Goal: Task Accomplishment & Management: Complete application form

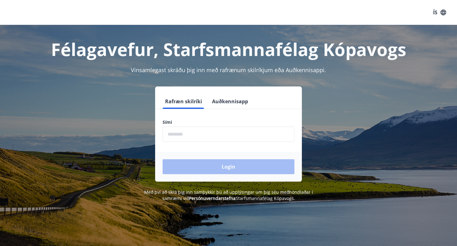
click at [244, 139] on input "phone" at bounding box center [229, 134] width 132 height 15
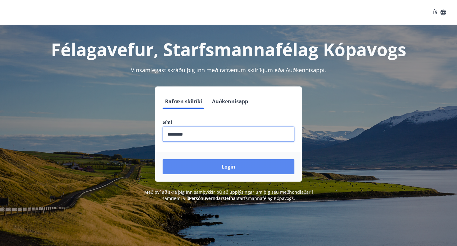
type input "********"
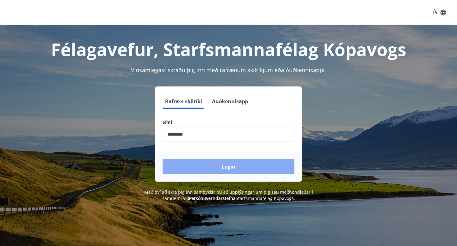
click at [206, 169] on button "Login" at bounding box center [229, 166] width 132 height 15
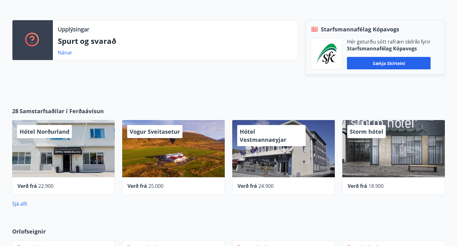
scroll to position [156, 0]
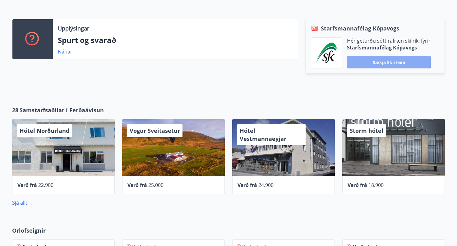
click at [363, 60] on button "Sækja skírteini" at bounding box center [389, 62] width 84 height 12
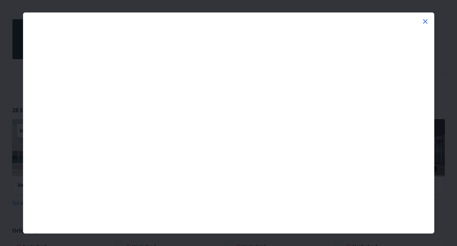
click at [451, 82] on div at bounding box center [228, 123] width 457 height 246
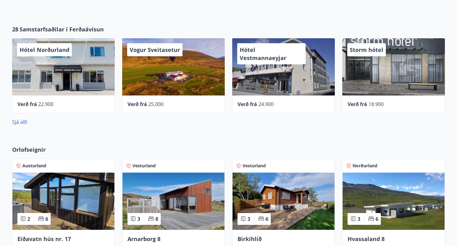
scroll to position [316, 0]
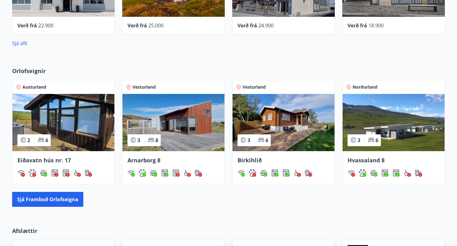
click at [164, 164] on div "Arnarborg 8" at bounding box center [173, 160] width 92 height 8
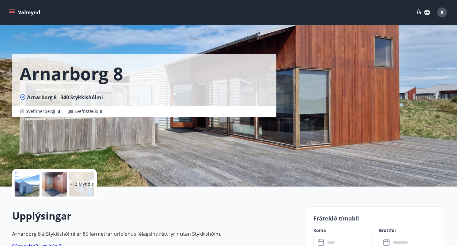
click at [51, 178] on div at bounding box center [54, 184] width 25 height 25
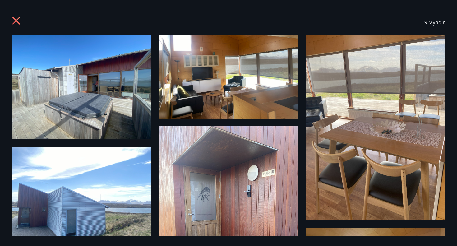
click at [18, 21] on icon at bounding box center [17, 21] width 10 height 10
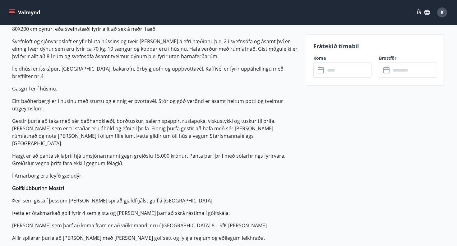
scroll to position [247, 0]
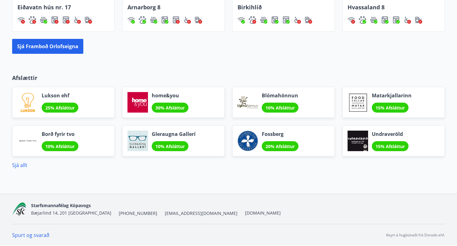
scroll to position [473, 0]
click at [25, 74] on p "Afslættir" at bounding box center [228, 78] width 433 height 8
click at [22, 166] on link "Sjá allt" at bounding box center [19, 165] width 15 height 7
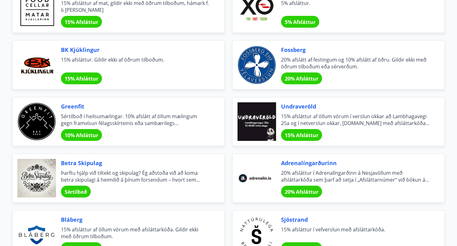
scroll to position [606, 0]
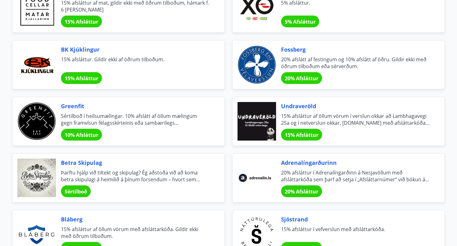
click at [25, 168] on div at bounding box center [36, 178] width 39 height 39
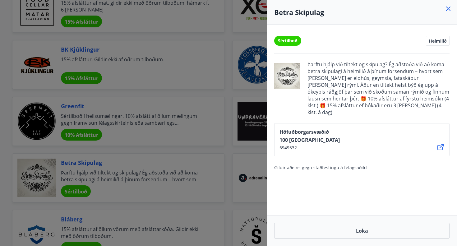
click at [294, 73] on div at bounding box center [287, 76] width 26 height 30
click at [436, 140] on div "Höfuðborgarsvæðið 100 [GEOGRAPHIC_DATA] 6949532" at bounding box center [361, 139] width 175 height 33
click at [443, 144] on icon at bounding box center [440, 147] width 6 height 6
click at [240, 96] on div at bounding box center [228, 123] width 457 height 246
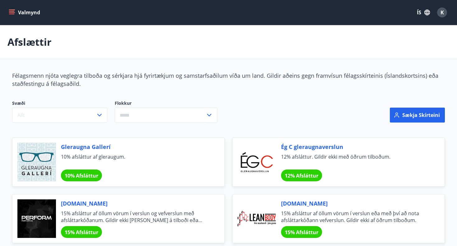
scroll to position [0, 0]
click at [403, 117] on button "Sækja skírteini" at bounding box center [417, 115] width 55 height 15
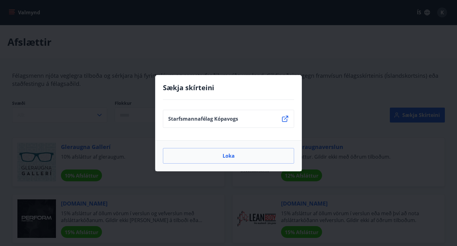
click at [241, 121] on li "Starfsmannafélag Kópavogs" at bounding box center [228, 119] width 131 height 18
click at [285, 120] on icon at bounding box center [284, 118] width 7 height 7
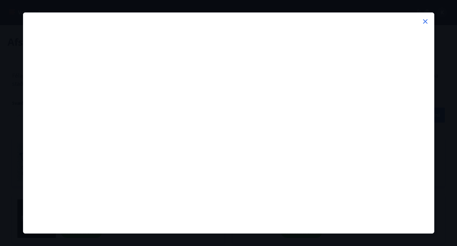
click at [421, 23] on div at bounding box center [228, 126] width 411 height 213
click at [426, 21] on icon at bounding box center [425, 21] width 4 height 4
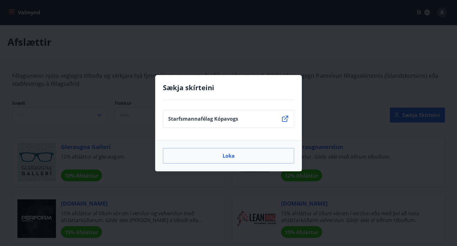
click at [266, 166] on div "Loka" at bounding box center [228, 155] width 146 height 31
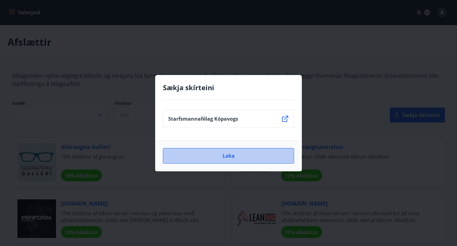
click at [236, 154] on button "Loka" at bounding box center [228, 156] width 131 height 16
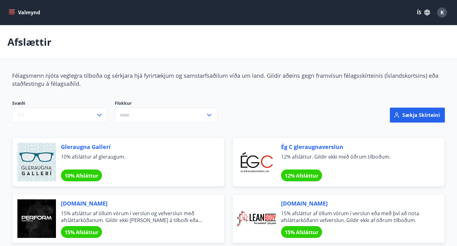
click at [18, 13] on button "Valmynd" at bounding box center [24, 12] width 35 height 11
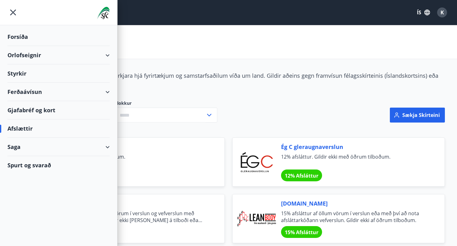
click at [21, 42] on div "Forsíða" at bounding box center [58, 37] width 102 height 18
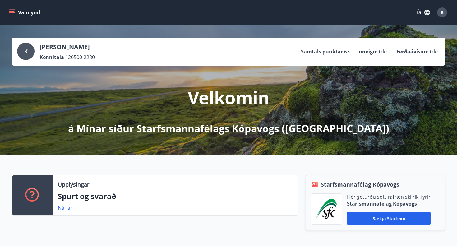
click at [239, 0] on div "Valmynd ÍS K" at bounding box center [228, 12] width 457 height 25
click at [23, 10] on button "Valmynd" at bounding box center [24, 12] width 35 height 11
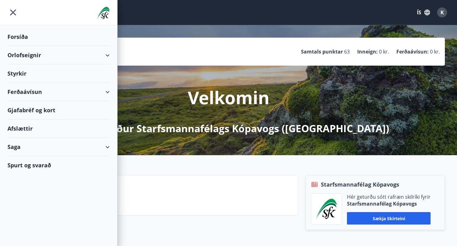
click at [40, 69] on div "Styrkir" at bounding box center [58, 73] width 102 height 18
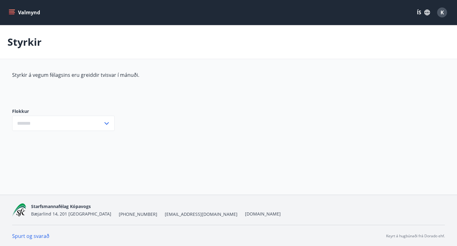
type input "***"
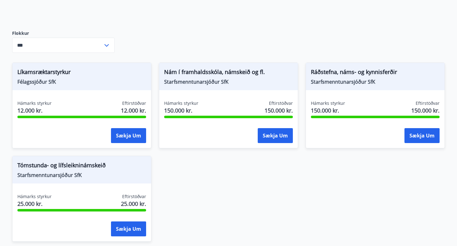
scroll to position [81, 0]
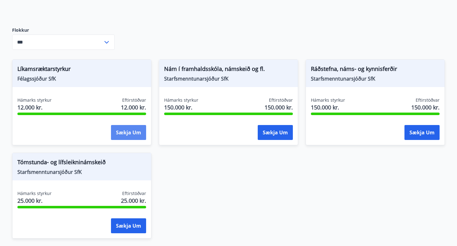
click at [123, 132] on button "Sækja um" at bounding box center [128, 132] width 35 height 15
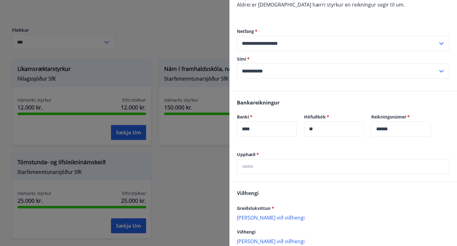
scroll to position [234, 0]
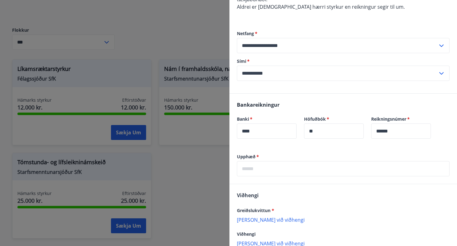
click at [188, 175] on div at bounding box center [228, 123] width 457 height 246
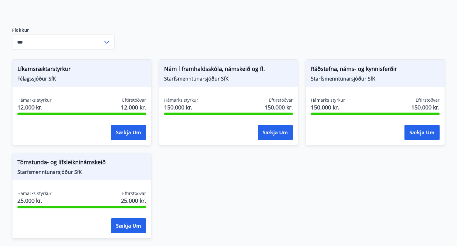
scroll to position [0, 0]
click at [61, 81] on span "Félagssjóður SfK" at bounding box center [81, 78] width 129 height 7
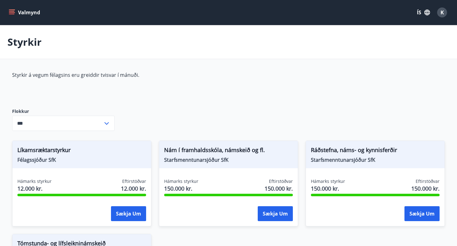
click at [29, 41] on p "Styrkir" at bounding box center [24, 42] width 34 height 14
click at [30, 14] on button "Valmynd" at bounding box center [24, 12] width 35 height 11
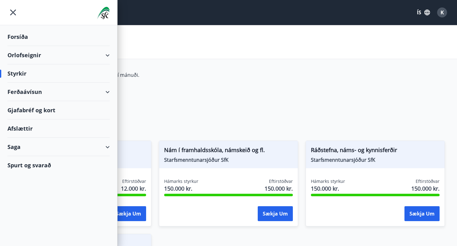
click at [33, 75] on div "Styrkir" at bounding box center [58, 73] width 102 height 18
click at [21, 75] on div "Styrkir" at bounding box center [58, 73] width 102 height 18
click at [22, 31] on div "Forsíða" at bounding box center [58, 37] width 102 height 18
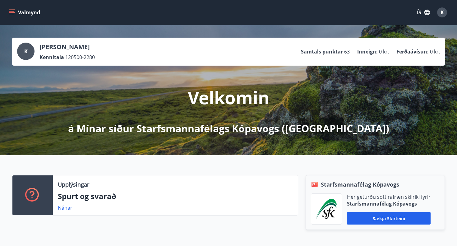
scroll to position [0, 0]
click at [19, 16] on button "Valmynd" at bounding box center [24, 12] width 35 height 11
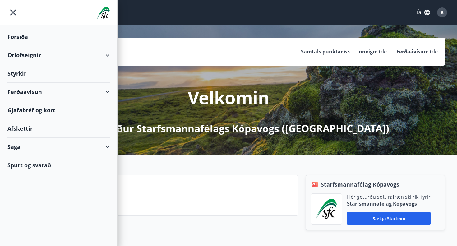
scroll to position [0, 0]
click at [25, 74] on div "Styrkir" at bounding box center [58, 73] width 102 height 18
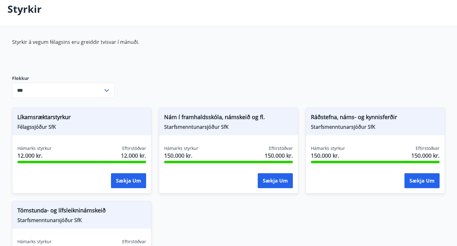
scroll to position [38, 0]
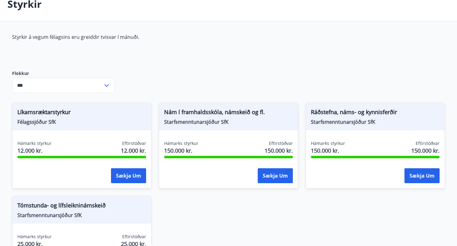
click at [47, 88] on input "***" at bounding box center [57, 85] width 91 height 15
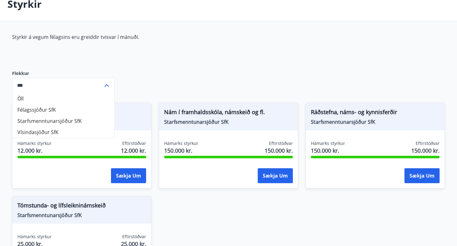
click at [49, 131] on li "Vísindasjóður SfK" at bounding box center [63, 132] width 102 height 11
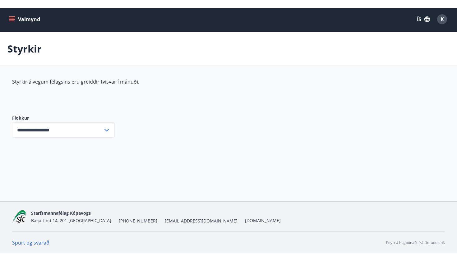
scroll to position [1, 0]
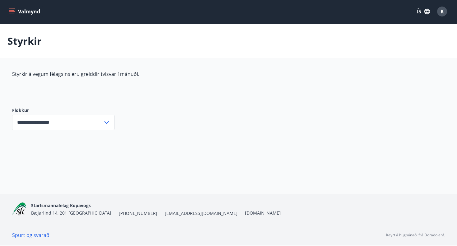
click at [48, 122] on input "**********" at bounding box center [57, 122] width 91 height 15
click at [46, 142] on li "Félagssjóður SfK" at bounding box center [63, 146] width 102 height 11
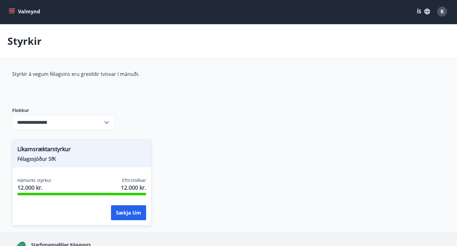
click at [48, 116] on input "**********" at bounding box center [57, 122] width 91 height 15
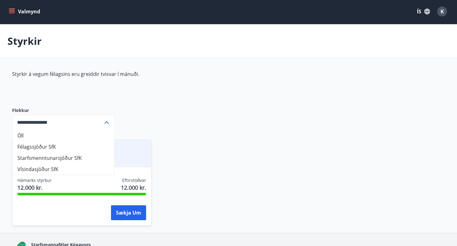
click at [44, 156] on li "Starfsmenntunarsjóður SfK" at bounding box center [63, 157] width 102 height 11
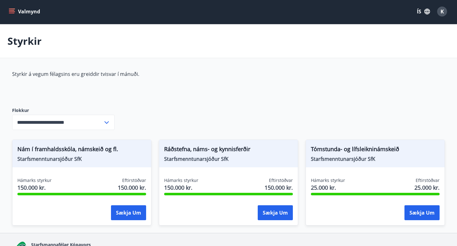
click at [47, 129] on input "**********" at bounding box center [57, 122] width 91 height 15
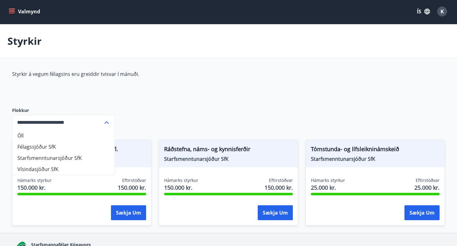
click at [39, 138] on li "Öll" at bounding box center [63, 135] width 102 height 11
type input "***"
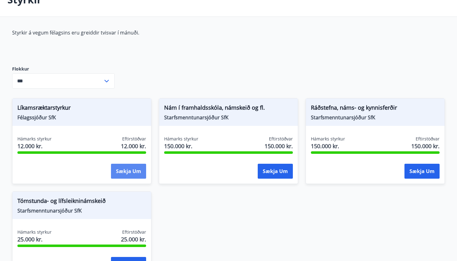
scroll to position [47, 0]
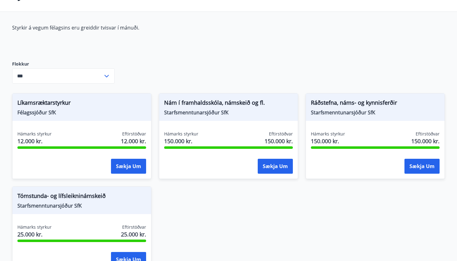
click at [199, 108] on span "Nám í framhaldsskóla, námskeið og fl." at bounding box center [228, 104] width 129 height 11
click at [199, 119] on div "Nám í framhaldsskóla, námskeið og fl. Starfsmenntunarsjóður SfK" at bounding box center [228, 107] width 139 height 27
click at [195, 135] on span "Hámarks styrkur" at bounding box center [181, 134] width 34 height 6
click at [274, 164] on button "Sækja um" at bounding box center [275, 166] width 35 height 15
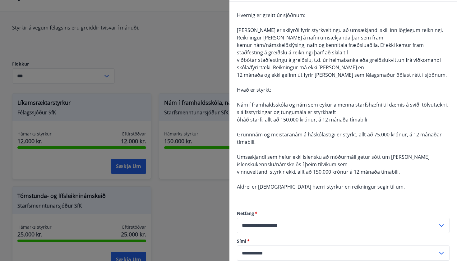
scroll to position [55, 0]
click at [187, 180] on div at bounding box center [228, 130] width 457 height 261
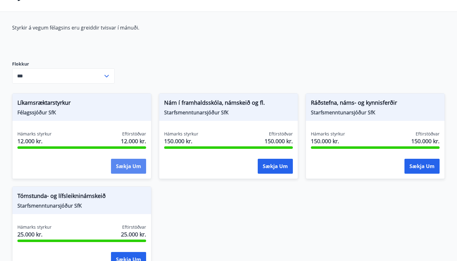
click at [123, 171] on button "Sækja um" at bounding box center [128, 166] width 35 height 15
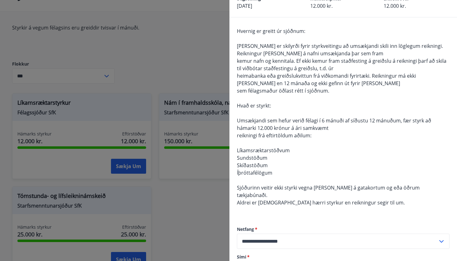
scroll to position [41, 0]
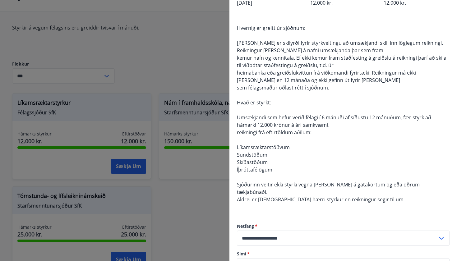
click at [194, 54] on div at bounding box center [228, 130] width 457 height 261
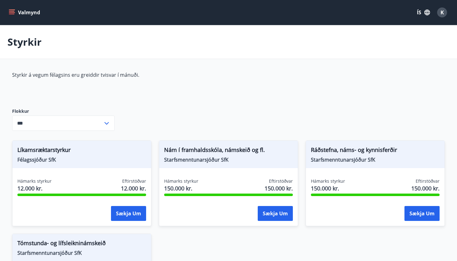
scroll to position [0, 0]
